Goal: Information Seeking & Learning: Find specific page/section

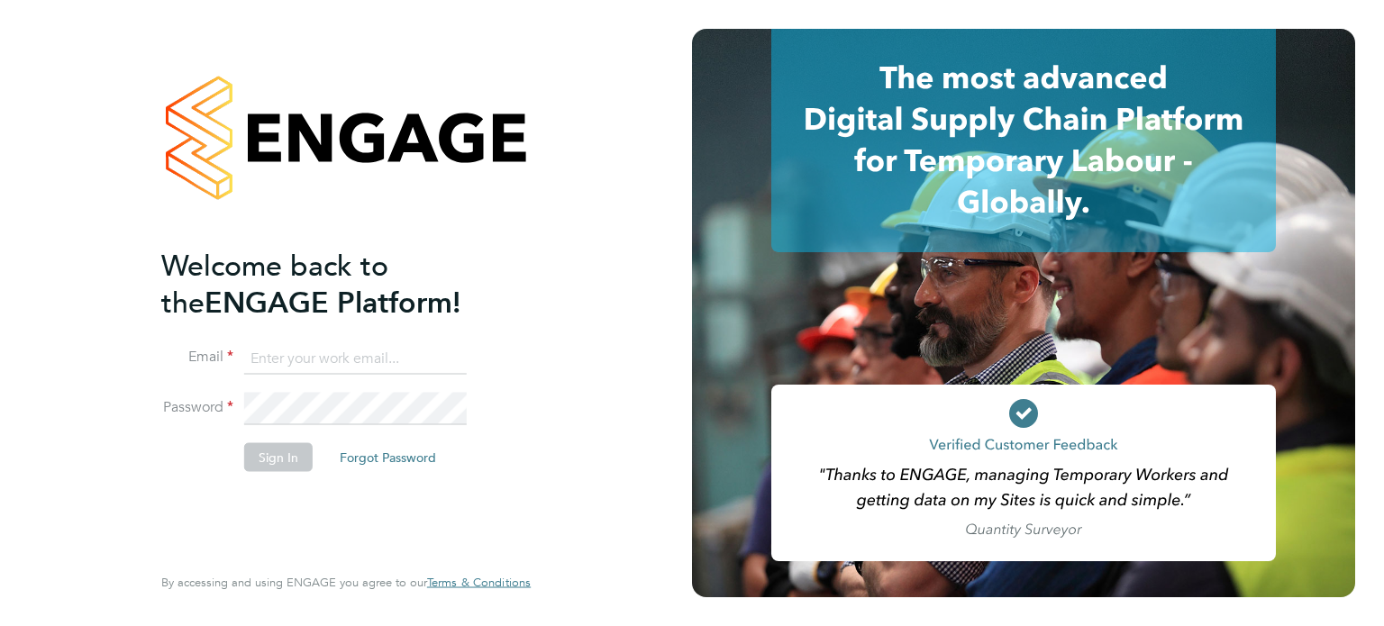
click at [330, 361] on input at bounding box center [355, 358] width 223 height 32
type input "[EMAIL_ADDRESS][DOMAIN_NAME]"
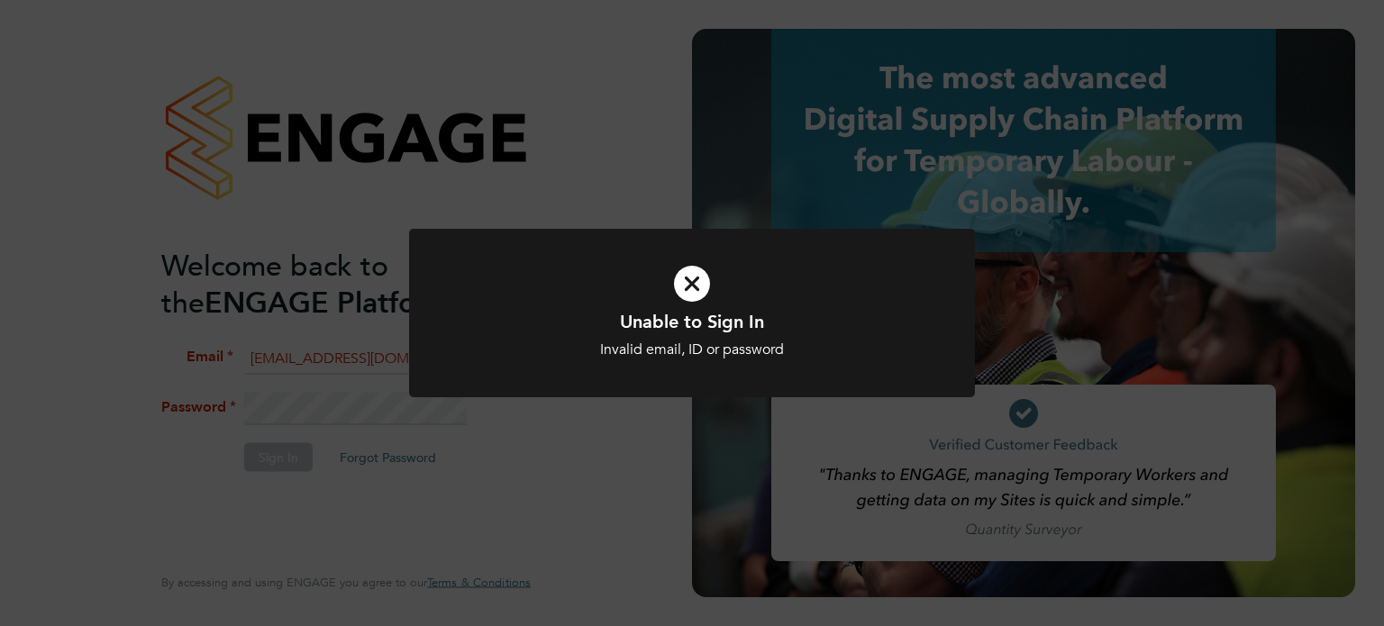
click at [523, 410] on div "Unable to Sign In Invalid email, ID or password Cancel Okay" at bounding box center [692, 324] width 566 height 190
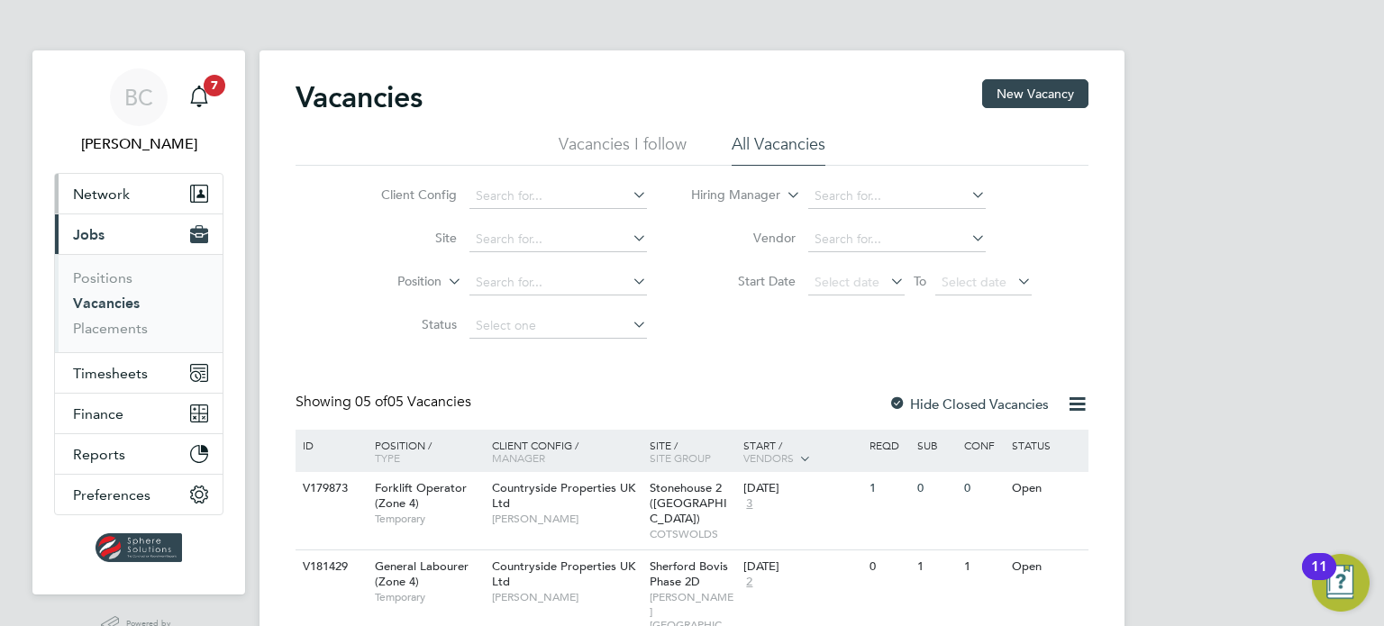
click at [114, 210] on button "Network" at bounding box center [139, 194] width 168 height 40
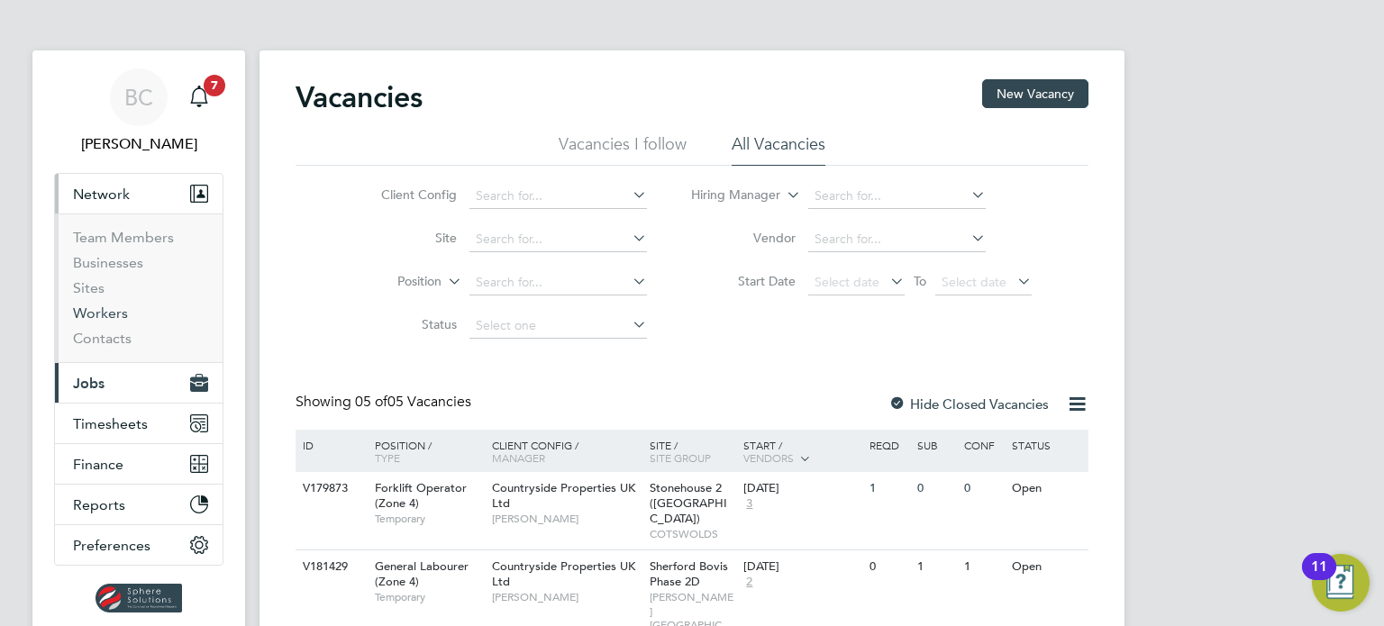
click at [90, 318] on link "Workers" at bounding box center [100, 313] width 55 height 17
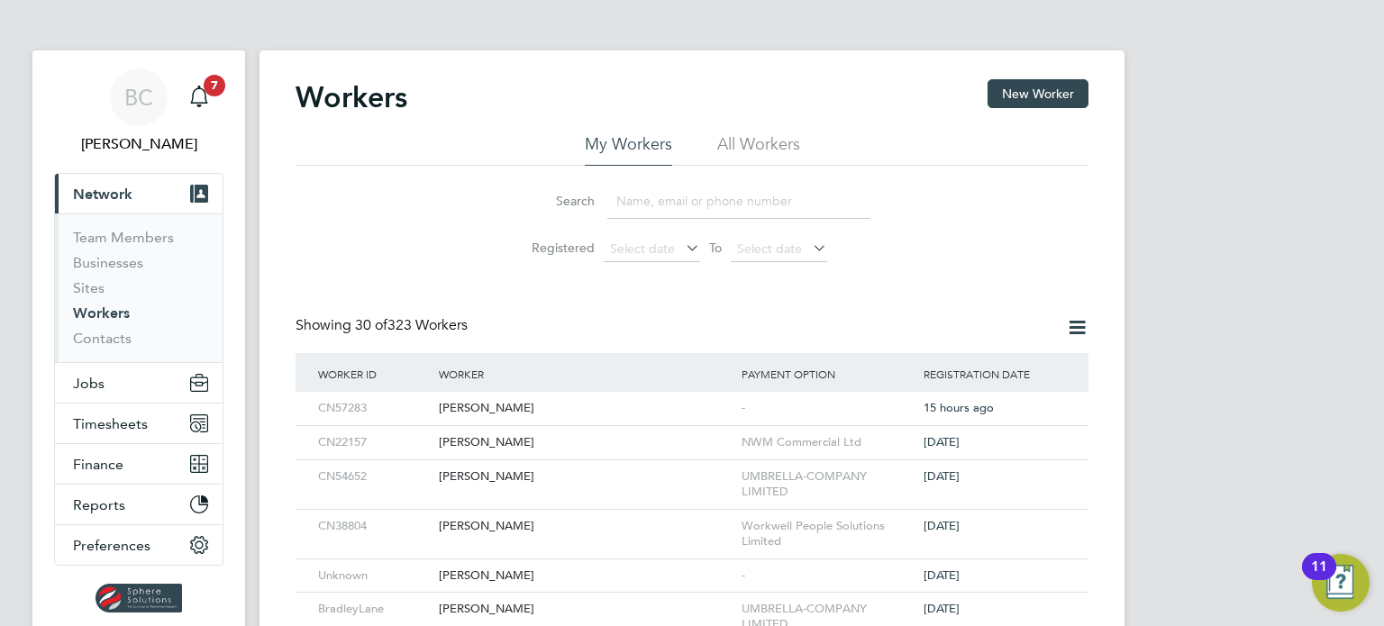
click at [692, 195] on input at bounding box center [738, 201] width 263 height 35
type input "nwo"
